Goal: Use online tool/utility: Utilize a website feature to perform a specific function

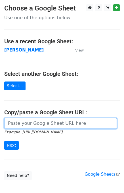
drag, startPoint x: 24, startPoint y: 125, endPoint x: 20, endPoint y: 124, distance: 3.6
click at [24, 125] on input "url" at bounding box center [60, 123] width 112 height 11
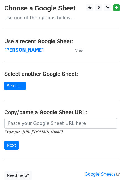
click at [24, 114] on h4 "Copy/paste a Google Sheet URL:" at bounding box center [61, 112] width 115 height 7
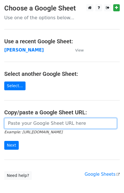
drag, startPoint x: 25, startPoint y: 121, endPoint x: 25, endPoint y: 125, distance: 4.0
click at [25, 123] on input "url" at bounding box center [60, 123] width 112 height 11
paste input "https://docs.google.com/spreadsheets/d/11bLC5BOz7ltFbsCzUDuPCHu2NJERcBMDTjPpvxJ…"
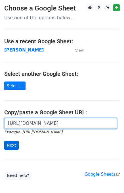
scroll to position [0, 162]
type input "https://docs.google.com/spreadsheets/d/11bLC5BOz7ltFbsCzUDuPCHu2NJERcBMDTjPpvxJ…"
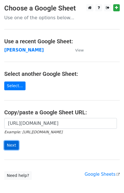
click at [11, 147] on input "Next" at bounding box center [11, 145] width 14 height 9
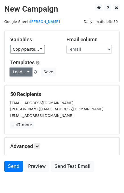
click at [20, 72] on link "Load..." at bounding box center [21, 72] width 22 height 9
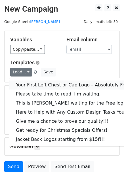
click at [27, 84] on link "Your First Left Chest or Cap Logo – Absolutely Free" at bounding box center [76, 84] width 135 height 9
